Goal: Obtain resource: Obtain resource

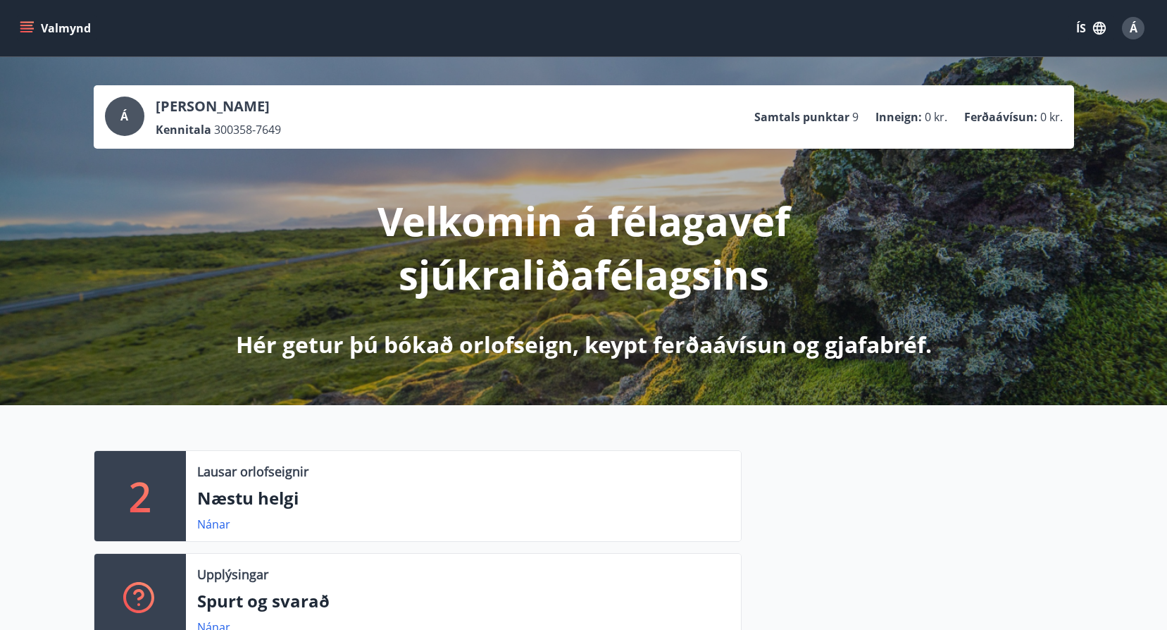
click at [23, 20] on button "Valmynd" at bounding box center [57, 27] width 80 height 25
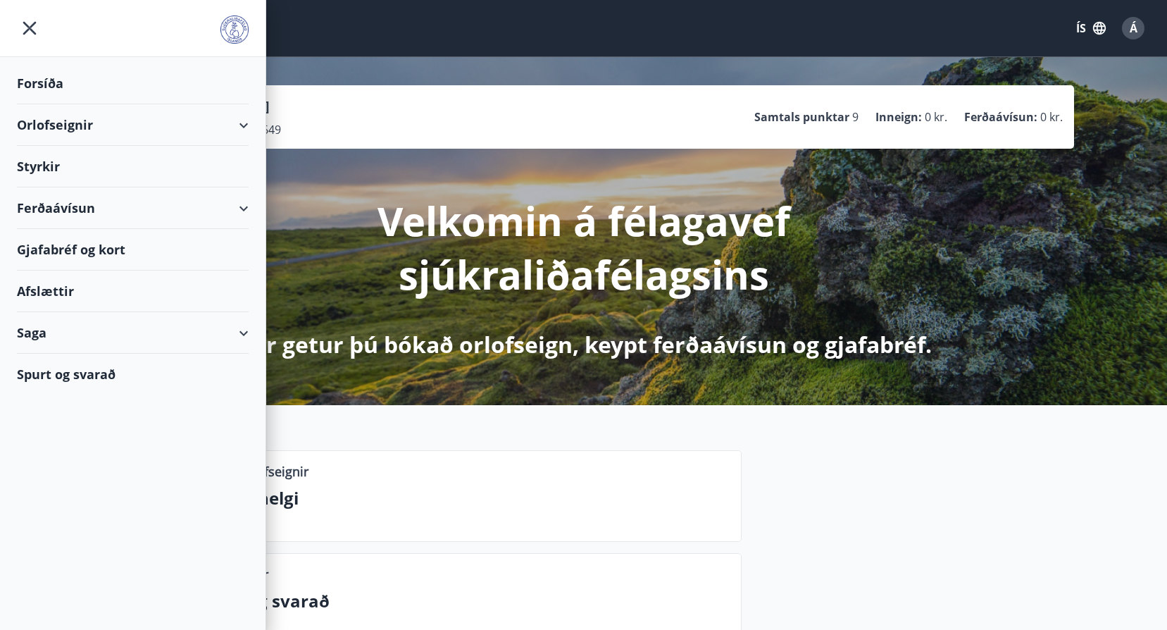
click at [32, 168] on div "Styrkir" at bounding box center [133, 167] width 232 height 42
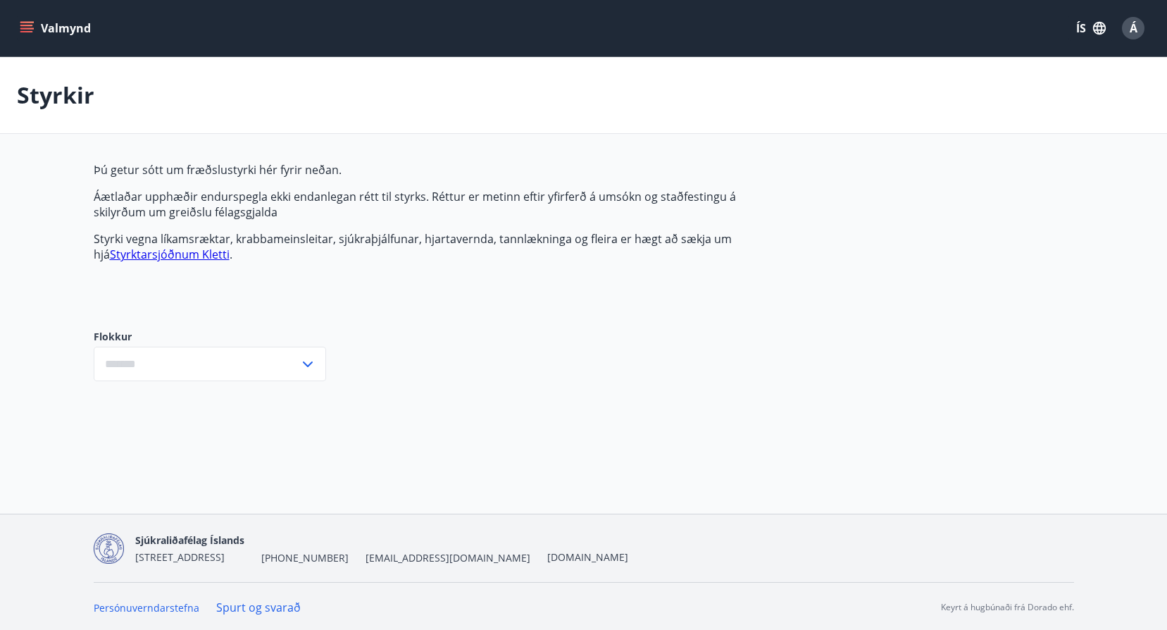
type input "***"
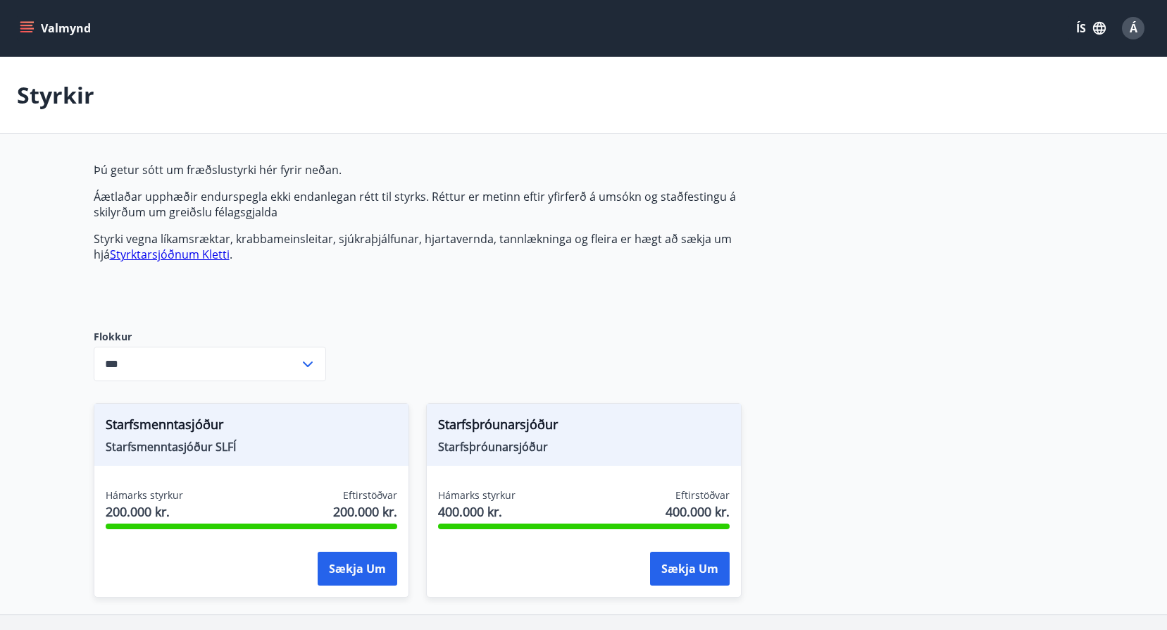
click at [387, 303] on div "Þú getur sótt um fræðslustyrki hér fyrir neðan. Áætlaðar upphæðir endurspegla e…" at bounding box center [426, 234] width 665 height 145
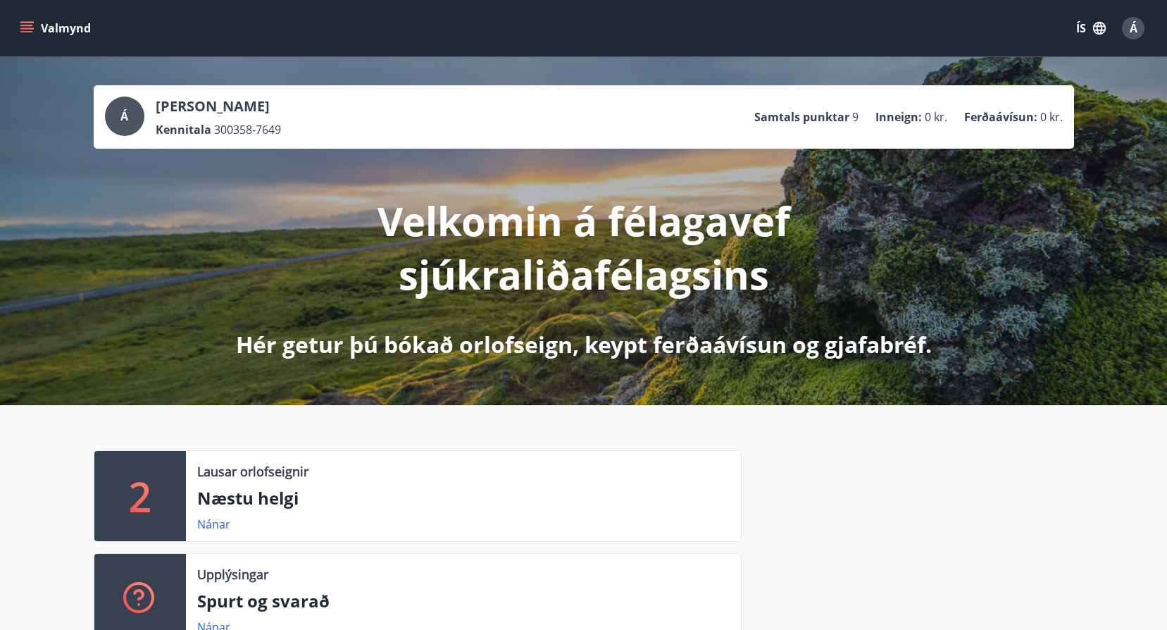
click at [34, 27] on button "Valmynd" at bounding box center [57, 27] width 80 height 25
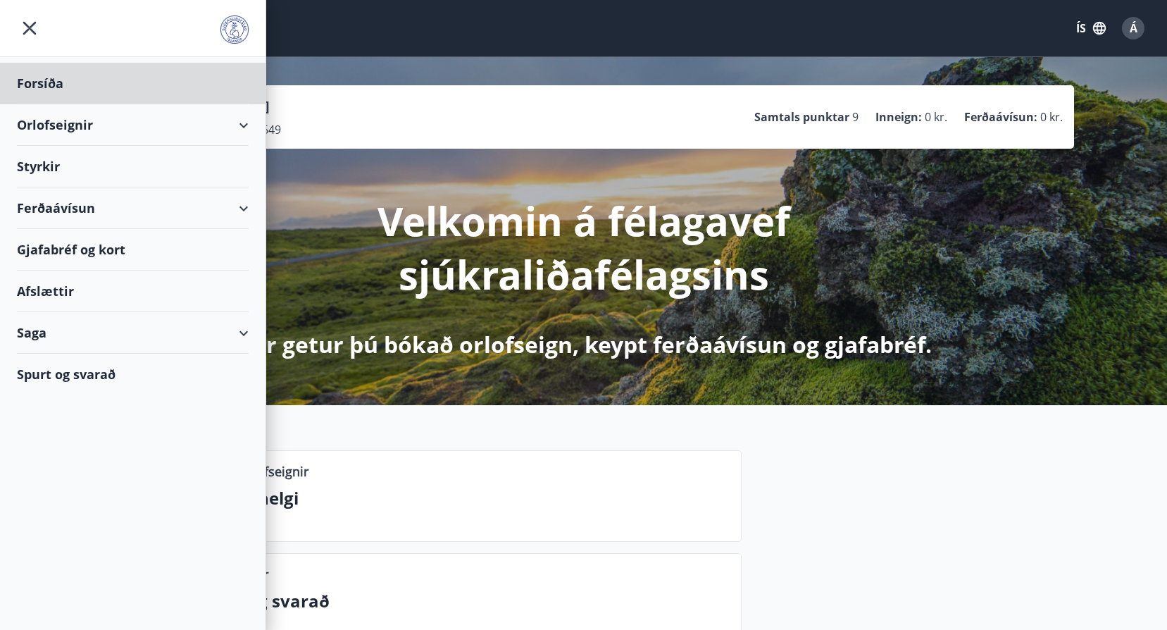
click at [52, 163] on div "Styrkir" at bounding box center [133, 167] width 232 height 42
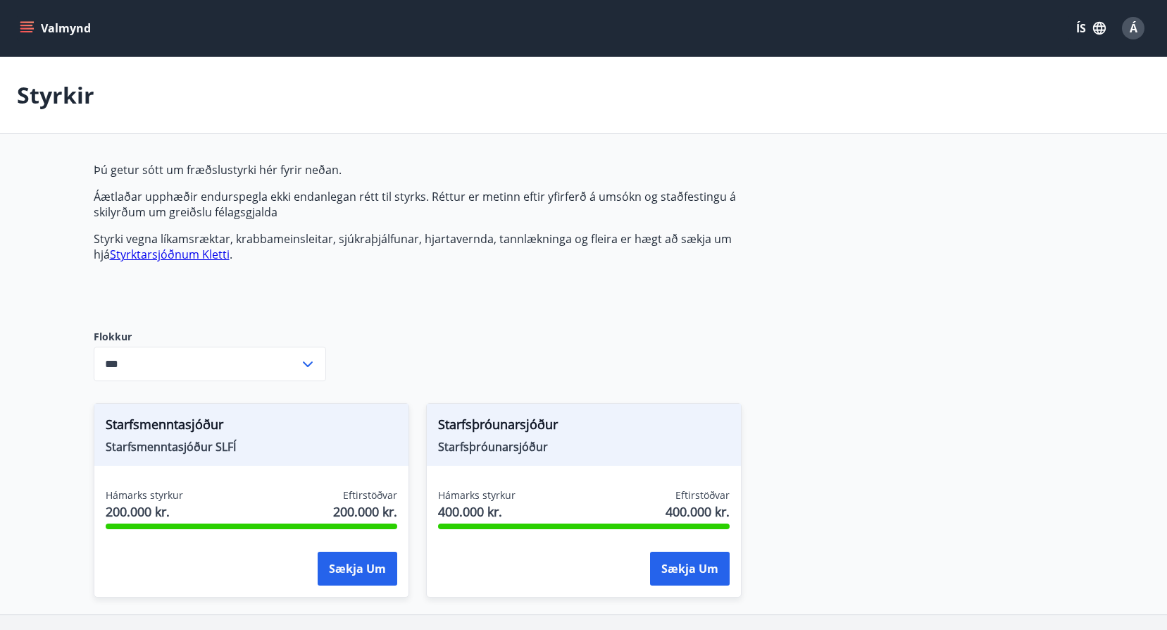
type input "***"
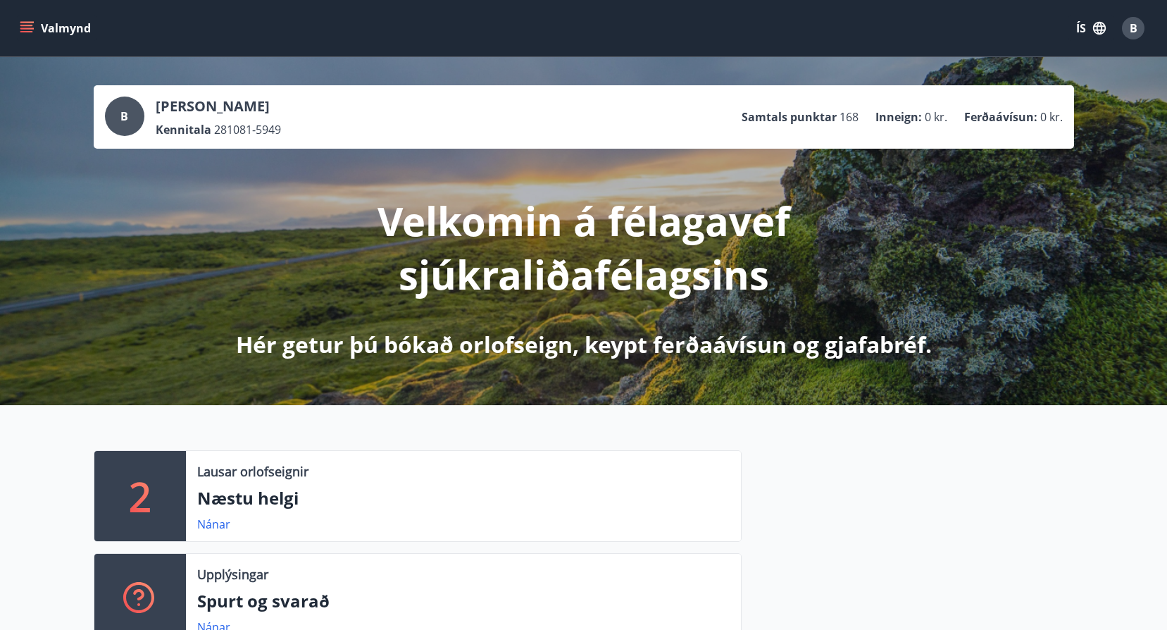
click at [27, 21] on icon "menu" at bounding box center [27, 28] width 14 height 14
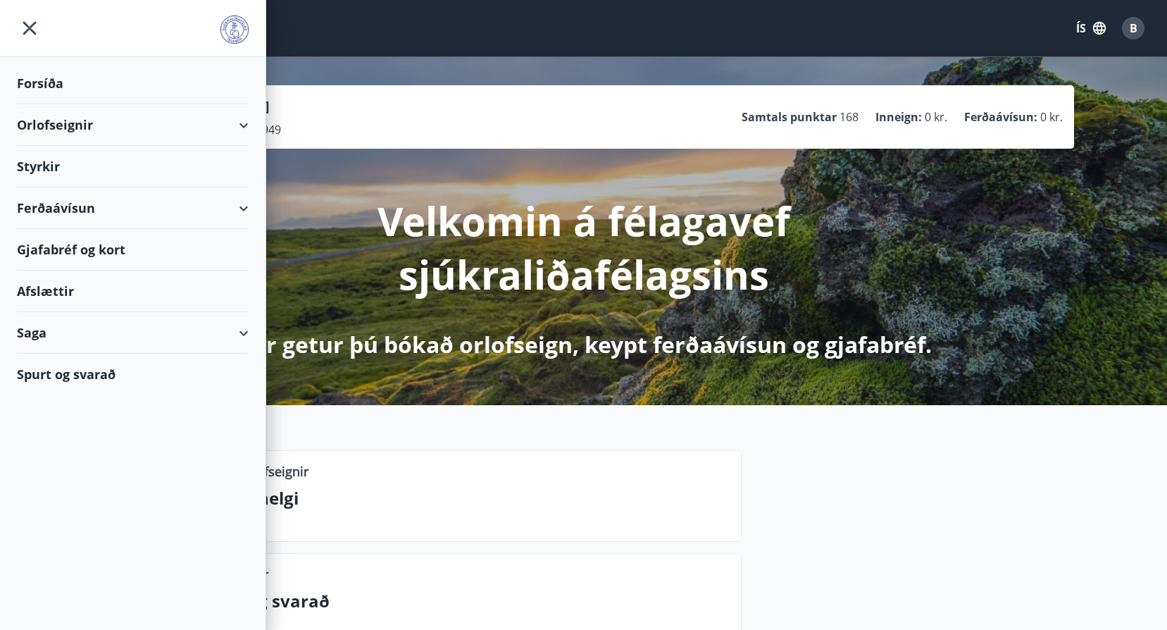
click at [58, 160] on div "Styrkir" at bounding box center [133, 167] width 232 height 42
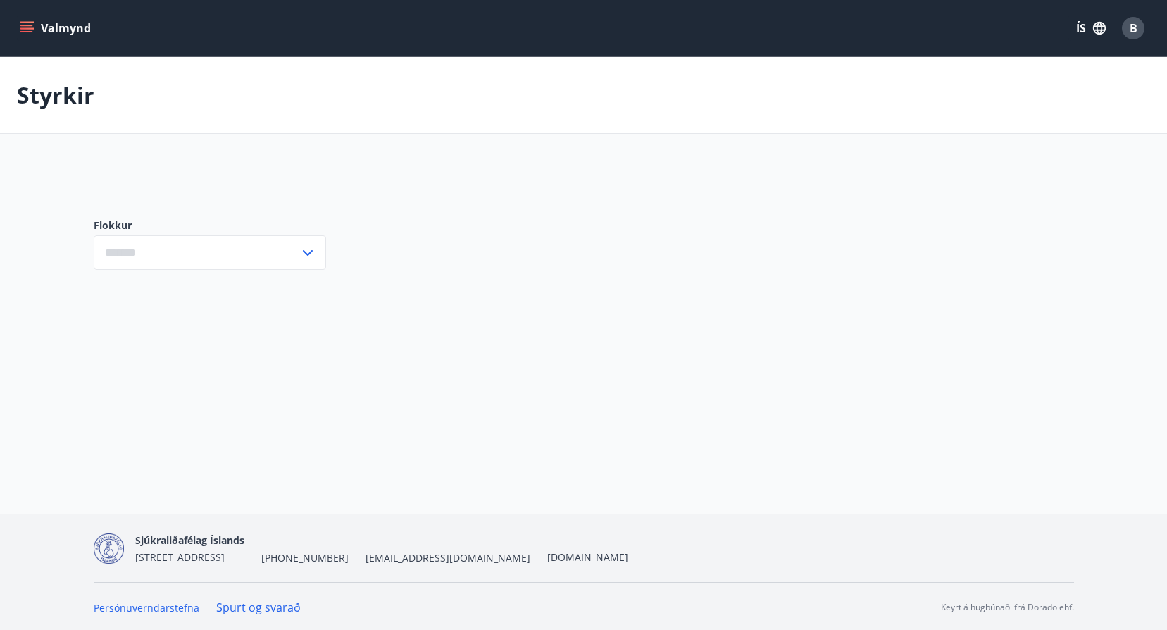
type input "***"
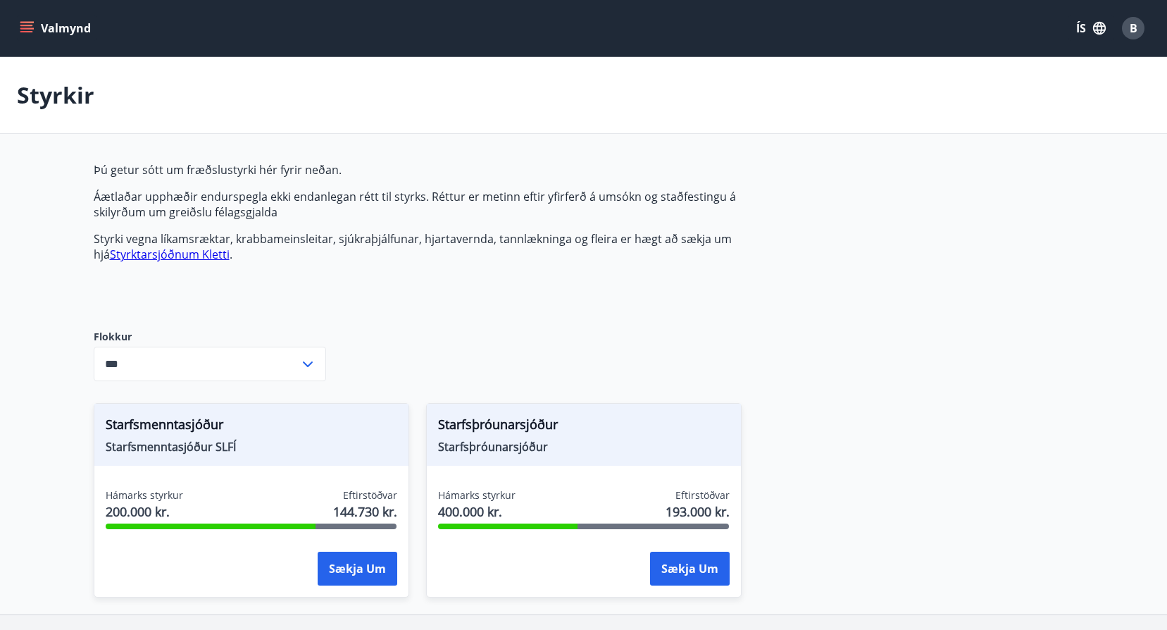
click at [892, 316] on div "Þú getur sótt um fræðslustyrki hér fyrir neðan. Áætlaðar upphæðir endurspegla e…" at bounding box center [584, 388] width 980 height 452
click at [26, 244] on main "Styrkir Þú getur sótt um fræðslustyrki hér fyrir neðan. Áætlaðar upphæðir endur…" at bounding box center [583, 335] width 1167 height 557
drag, startPoint x: 26, startPoint y: 244, endPoint x: 196, endPoint y: 149, distance: 194.9
click at [196, 149] on main "Styrkir Þú getur sótt um fræðslustyrki hér fyrir neðan. Áætlaðar upphæðir endur…" at bounding box center [583, 335] width 1167 height 557
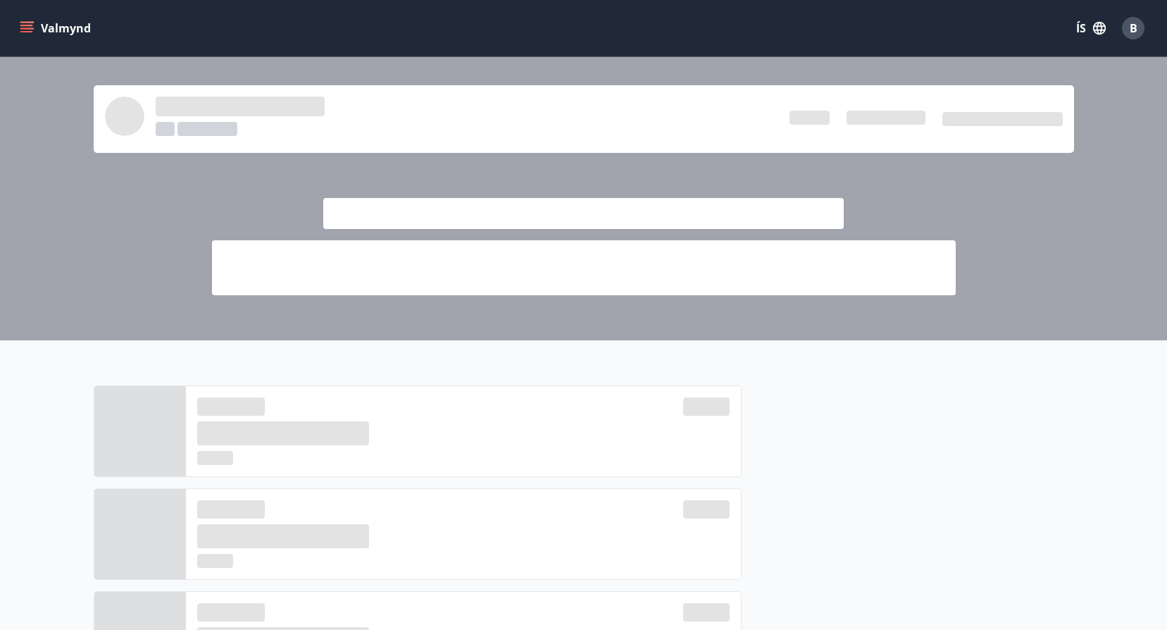
click at [30, 25] on icon "menu" at bounding box center [26, 25] width 13 height 1
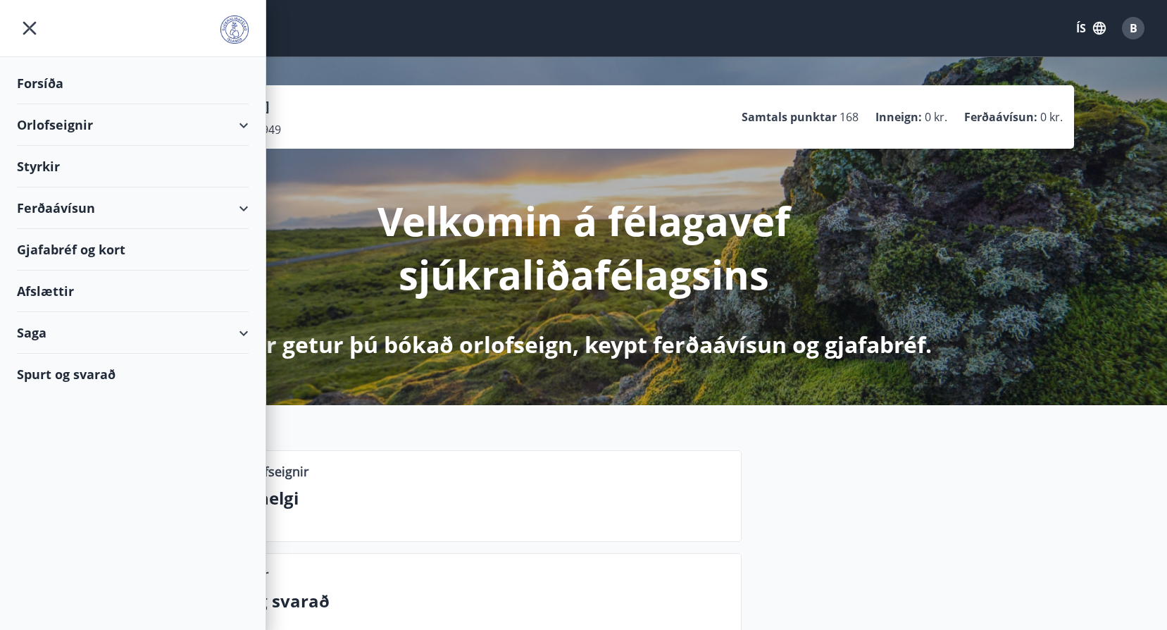
click at [39, 174] on div "Styrkir" at bounding box center [133, 167] width 232 height 42
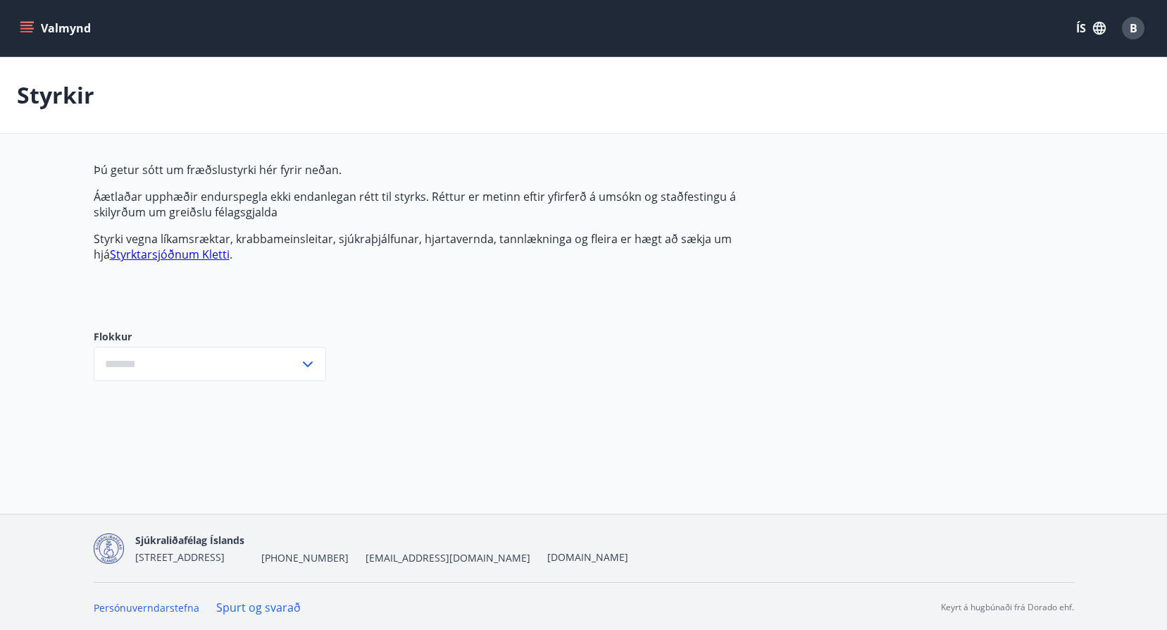
type input "***"
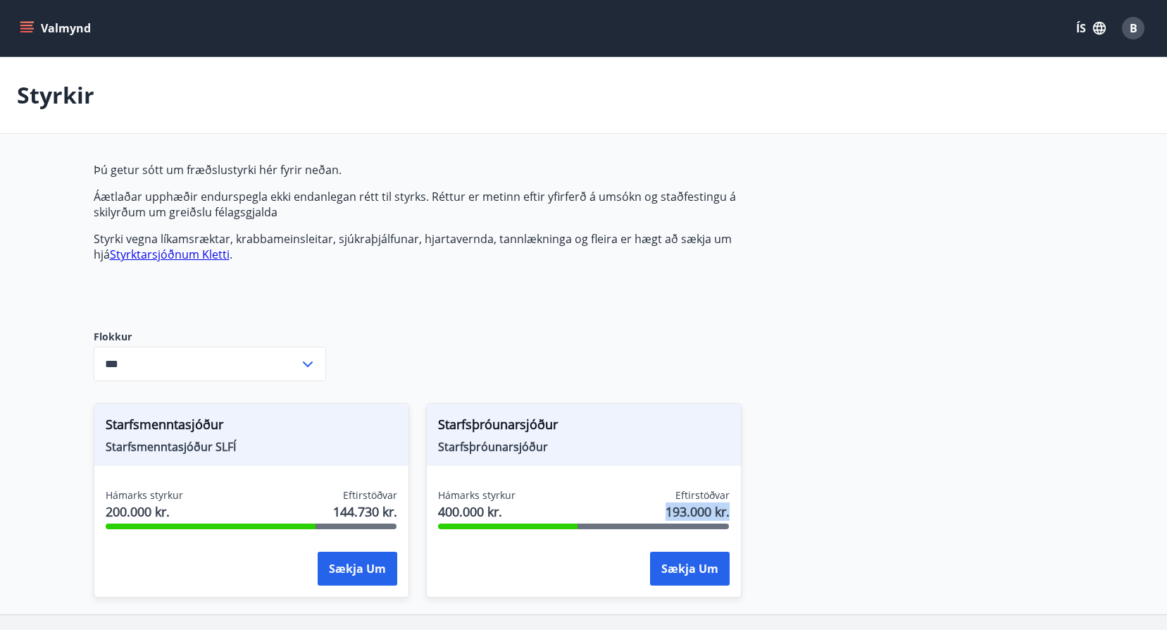
drag, startPoint x: 663, startPoint y: 517, endPoint x: 732, endPoint y: 515, distance: 68.3
click at [732, 515] on div "Hámarks styrkur 400.000 kr. Eftirstöðvar 193.000 kr. Sækja um" at bounding box center [584, 539] width 314 height 103
drag, startPoint x: 775, startPoint y: 275, endPoint x: 832, endPoint y: 227, distance: 73.5
click at [780, 275] on div "Þú getur sótt um fræðslustyrki hér fyrir neðan. Áætlaðar upphæðir endurspegla e…" at bounding box center [584, 388] width 980 height 452
click at [1131, 21] on span "B" at bounding box center [1134, 27] width 8 height 15
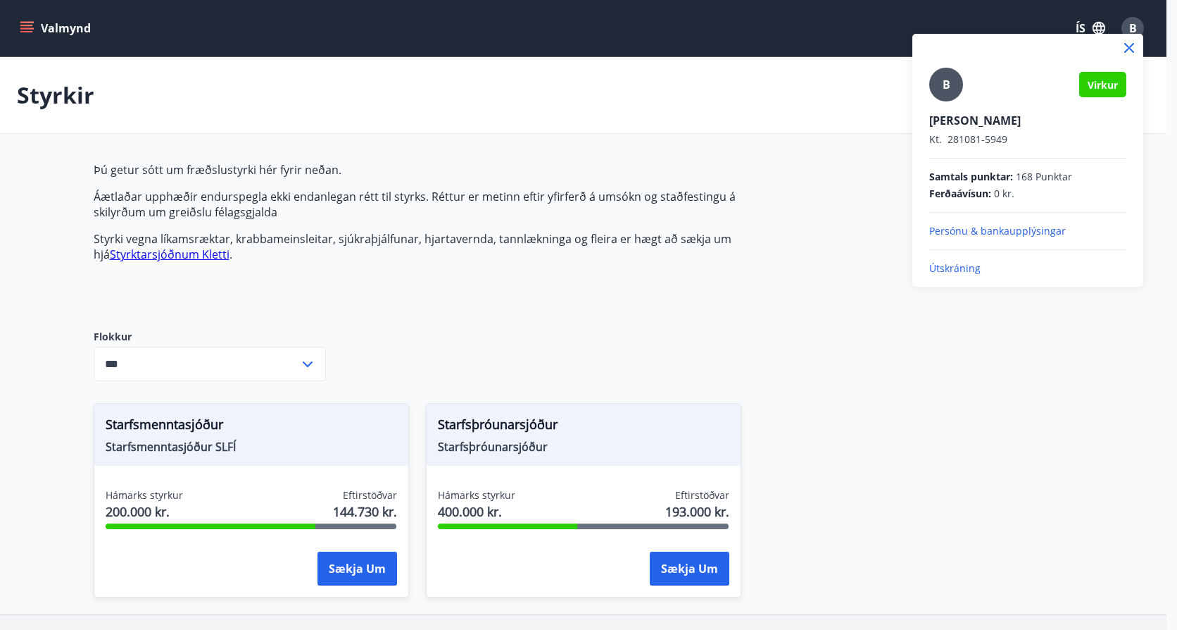
click at [963, 276] on div "B Virkur Bergrún Hafsteinsdóttir Kt. 281081-5949 Samtals punktar : 168 Punktar …" at bounding box center [1028, 160] width 231 height 253
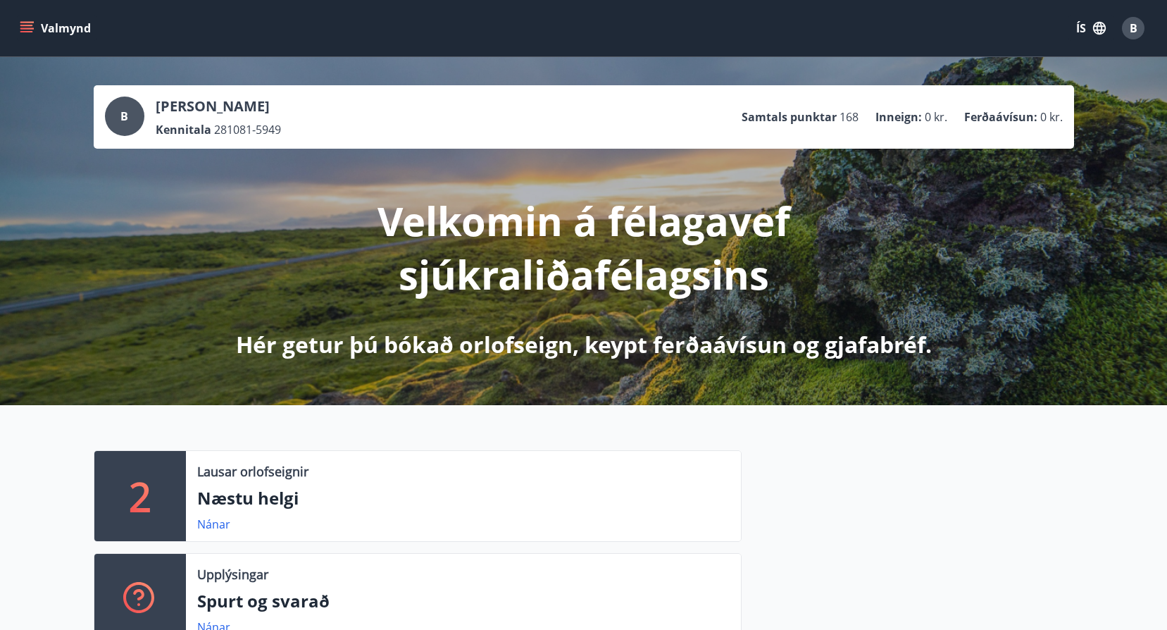
click at [31, 22] on icon "menu" at bounding box center [27, 22] width 15 height 1
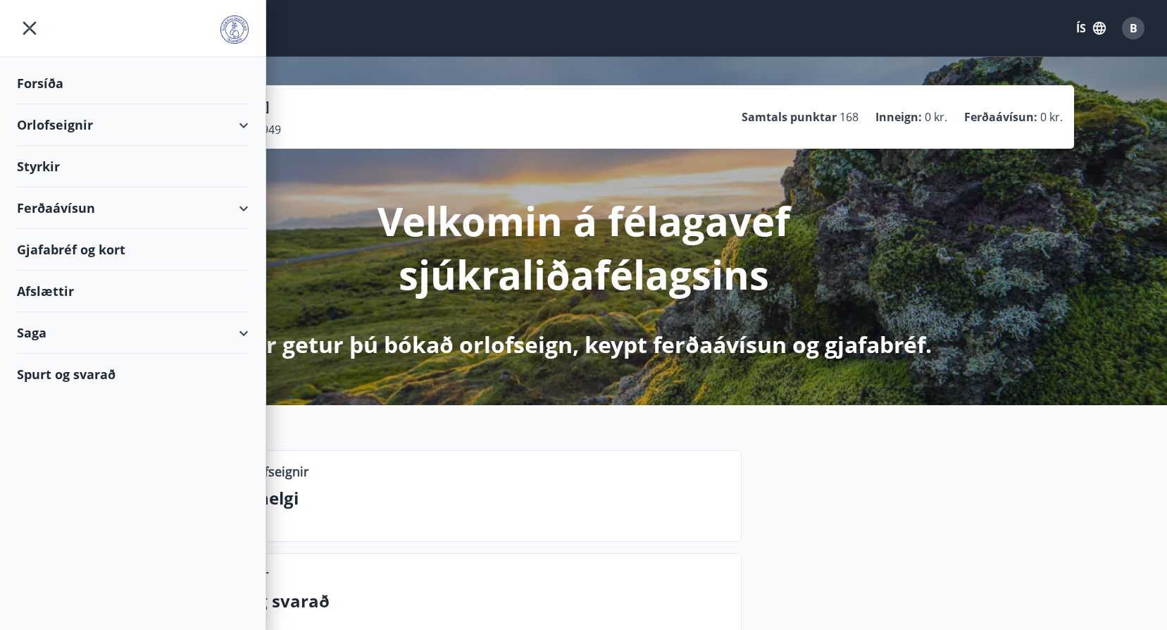
click at [30, 159] on div "Styrkir" at bounding box center [133, 167] width 232 height 42
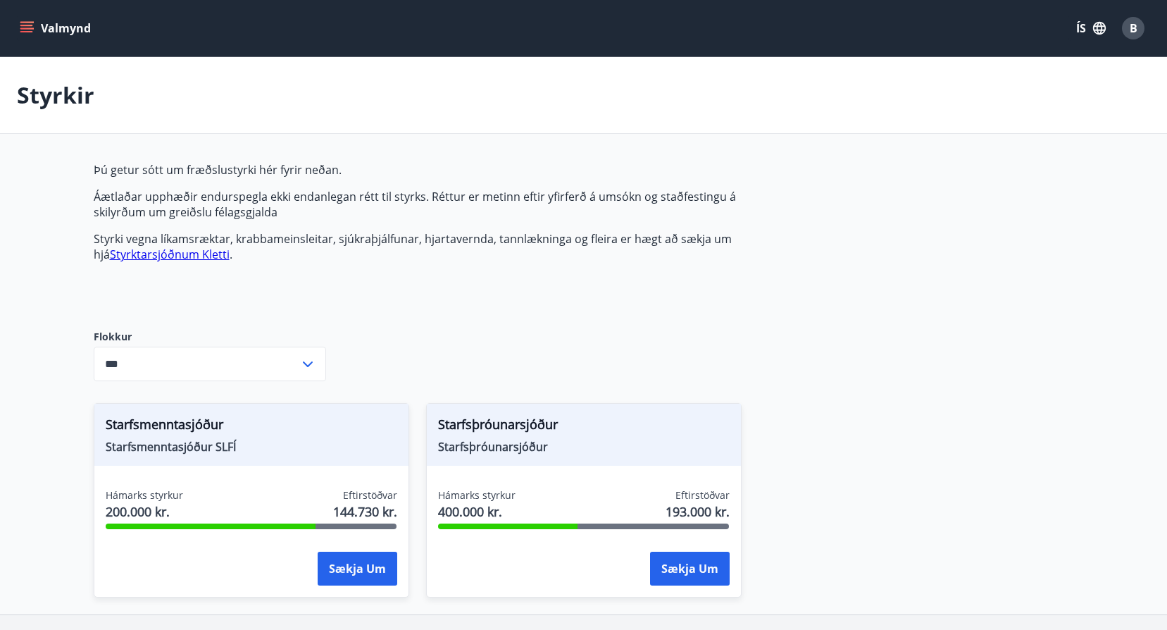
type input "***"
click at [1065, 273] on div "Þú getur sótt um fræðslustyrki hér fyrir neðan. Áætlaðar upphæðir endurspegla e…" at bounding box center [584, 388] width 980 height 452
